Goal: Check status: Check status

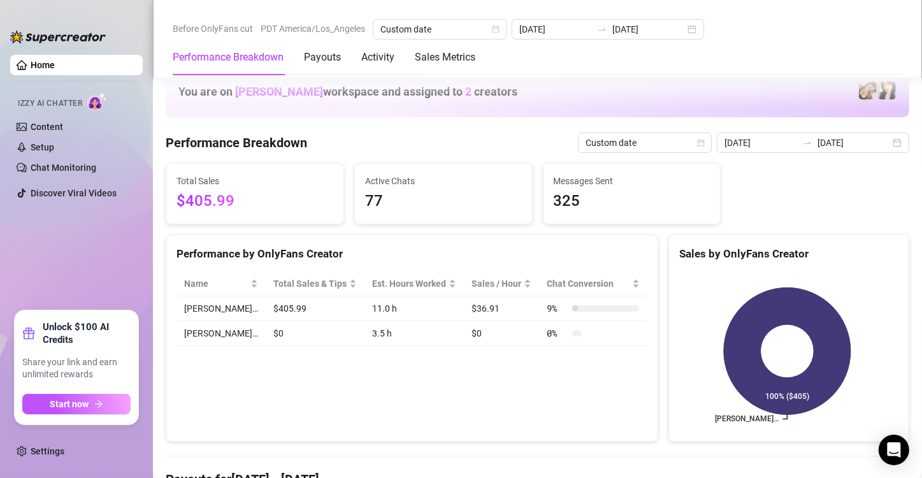
scroll to position [547, 0]
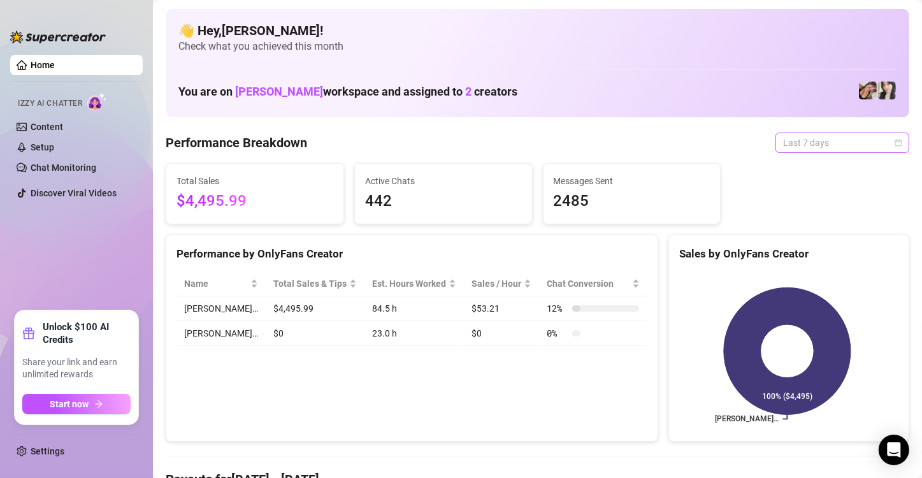
click at [809, 147] on span "Last 7 days" at bounding box center [842, 142] width 119 height 19
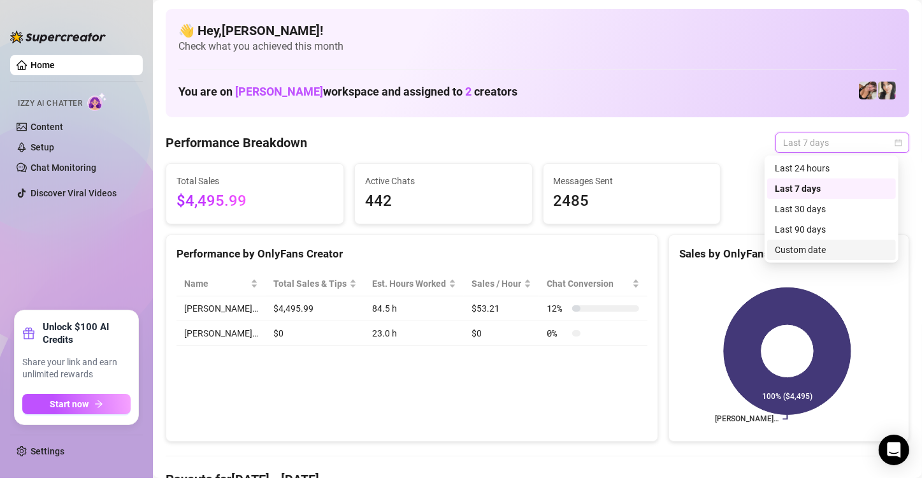
click at [836, 254] on div "Custom date" at bounding box center [831, 250] width 113 height 14
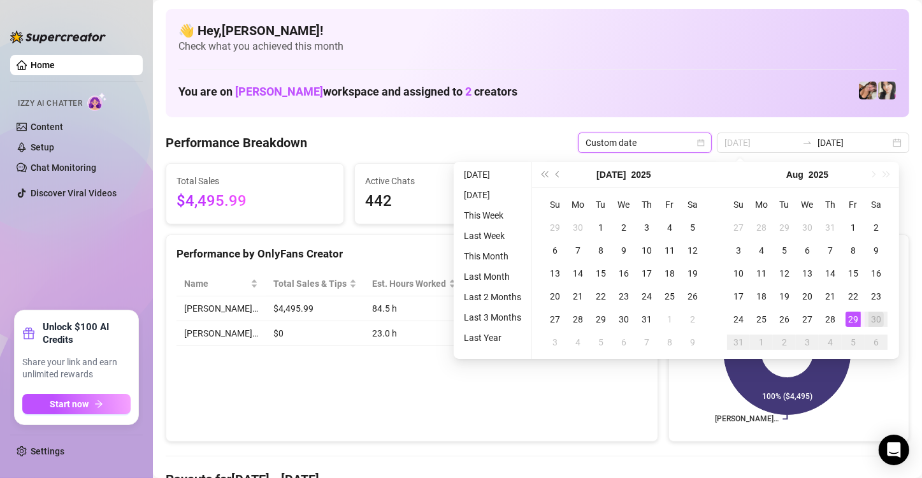
type input "[DATE]"
click at [851, 315] on div "29" at bounding box center [853, 319] width 15 height 15
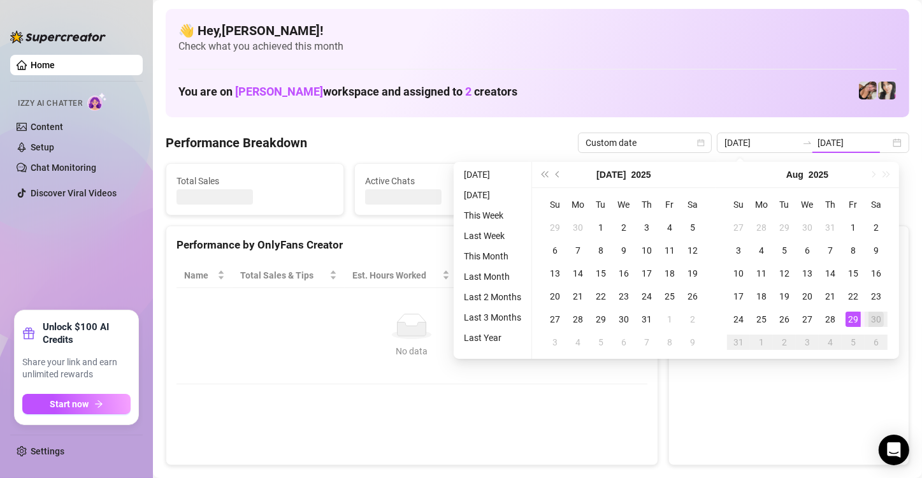
type input "[DATE]"
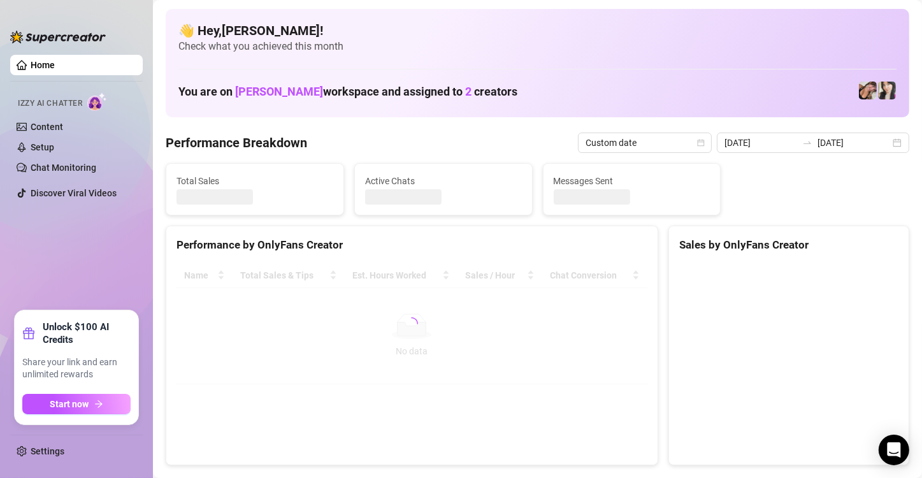
click at [851, 315] on canvas at bounding box center [787, 358] width 216 height 191
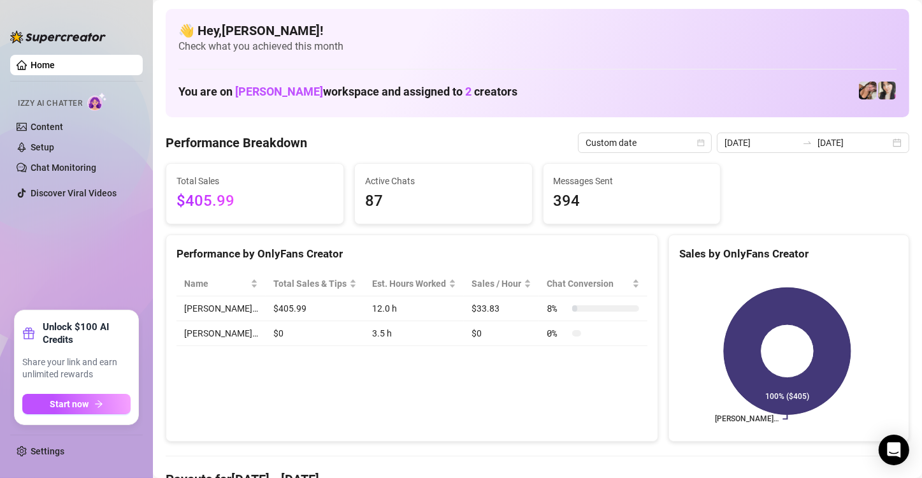
click at [851, 315] on rect at bounding box center [787, 350] width 216 height 159
